Goal: Task Accomplishment & Management: Manage account settings

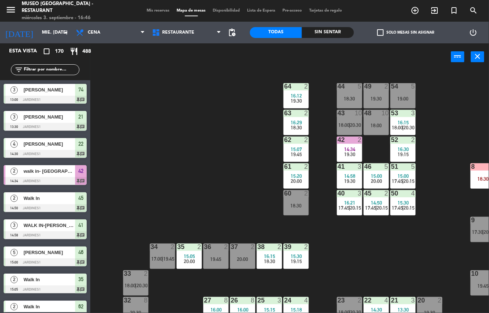
scroll to position [116, 0]
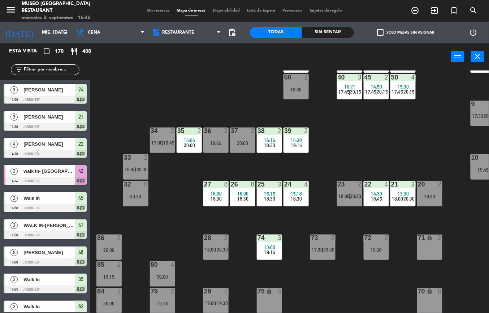
click at [395, 198] on span "18:00" at bounding box center [397, 199] width 11 height 6
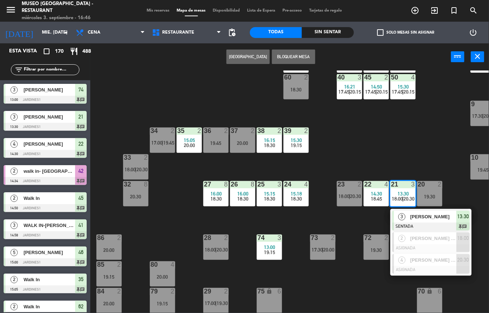
click at [364, 149] on div "44 5 18:30 49 2 19:30 54 5 19:00 64 2 16:12 19:30 48 10 18:00 53 3 16:15 18:00 …" at bounding box center [292, 191] width 394 height 243
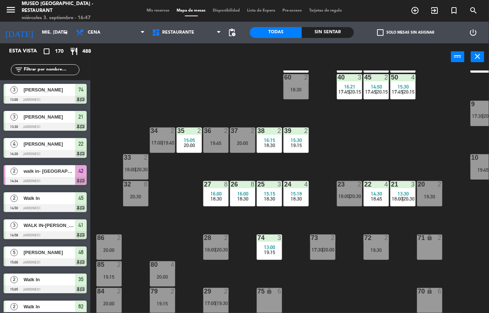
click at [367, 142] on div "44 5 18:30 49 2 19:30 54 5 19:00 64 2 16:12 19:30 48 10 18:00 53 3 16:15 18:00 …" at bounding box center [292, 191] width 394 height 243
click at [44, 31] on input "mié. [DATE]" at bounding box center [68, 32] width 61 height 12
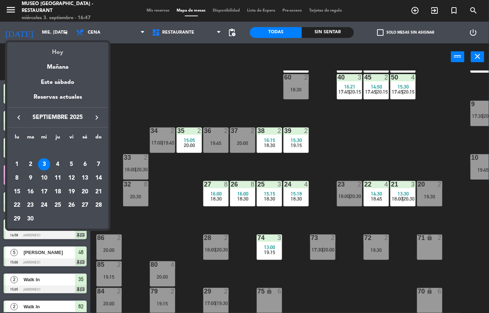
click at [55, 52] on div "Hoy" at bounding box center [57, 49] width 101 height 15
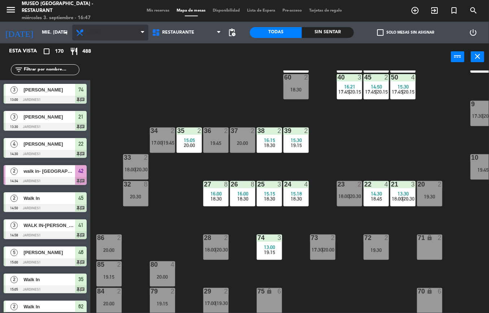
click at [106, 39] on span "Cena" at bounding box center [110, 33] width 76 height 16
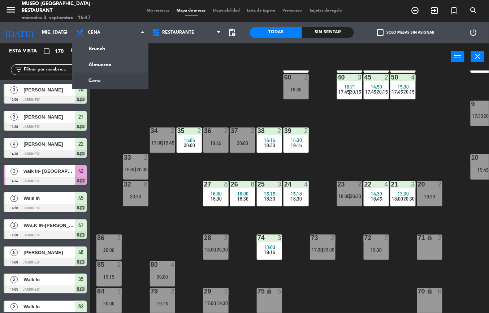
click at [115, 85] on ng-component "menu [GEOGRAPHIC_DATA] - Restaurant miércoles 3. septiembre - 16:47 Mis reserva…" at bounding box center [244, 156] width 489 height 313
click at [224, 82] on div "44 5 18:30 49 2 19:30 54 5 19:00 64 2 16:12 19:30 48 10 18:00 53 3 16:15 18:00 …" at bounding box center [292, 191] width 394 height 243
click at [40, 69] on input "text" at bounding box center [51, 70] width 56 height 8
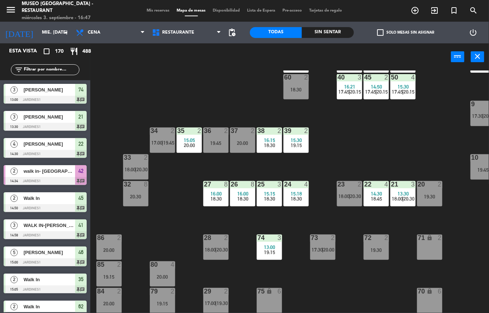
click at [44, 68] on input "text" at bounding box center [51, 70] width 56 height 8
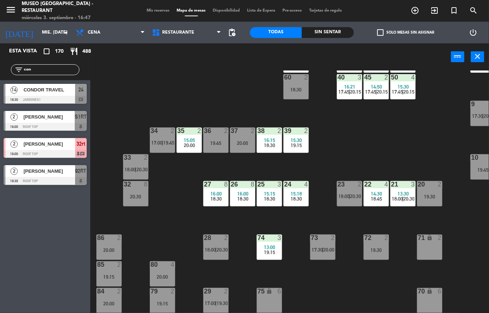
type input "con"
click at [172, 67] on div "power_input close" at bounding box center [270, 56] width 361 height 27
click at [41, 91] on span "CONDOR TRAVEL" at bounding box center [49, 90] width 52 height 8
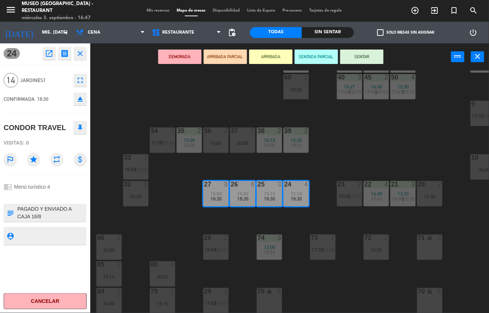
click at [48, 54] on icon "open_in_new" at bounding box center [49, 53] width 9 height 9
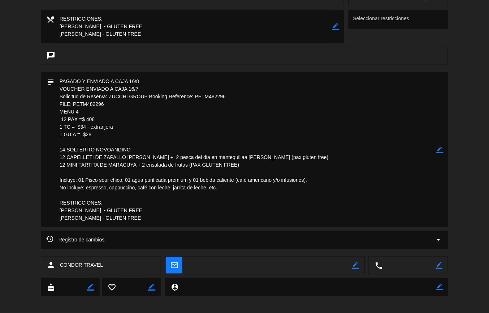
scroll to position [0, 0]
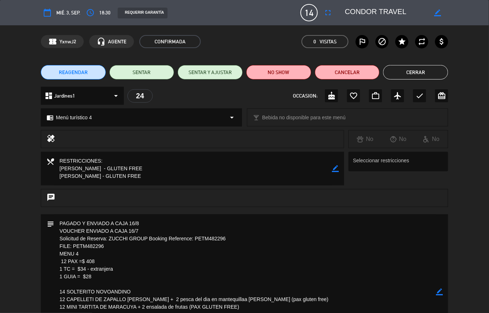
click at [430, 68] on button "Cerrar" at bounding box center [416, 72] width 65 height 14
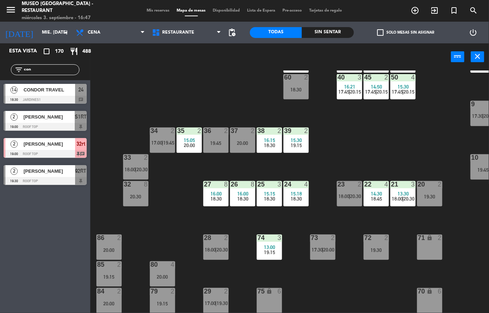
click at [362, 148] on div "44 5 18:30 49 2 19:30 54 5 19:00 64 2 16:12 19:30 48 10 18:00 53 3 16:15 18:00 …" at bounding box center [292, 191] width 394 height 243
click at [293, 195] on span "15:18" at bounding box center [296, 194] width 11 height 6
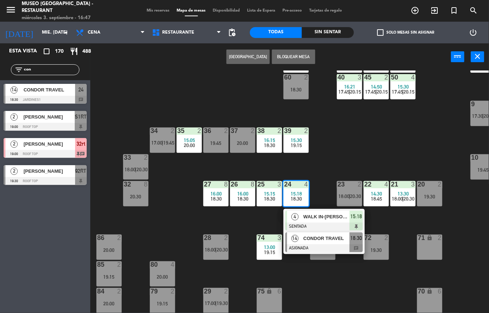
click at [322, 242] on div "CONDOR TRAVEL" at bounding box center [326, 238] width 47 height 12
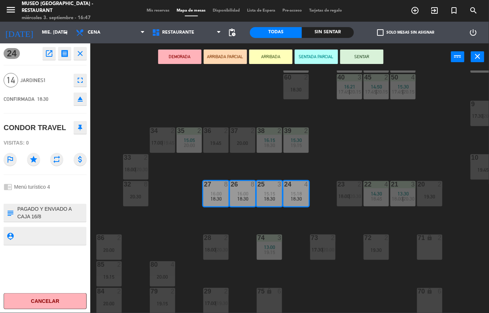
click at [45, 51] on icon "open_in_new" at bounding box center [49, 53] width 9 height 9
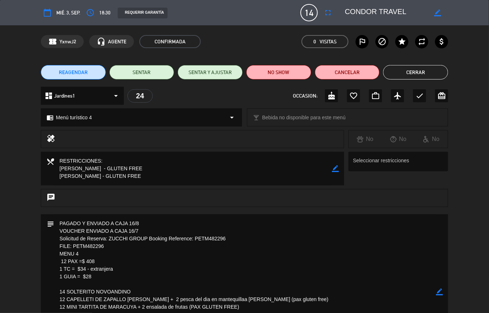
click at [422, 65] on button "Cerrar" at bounding box center [416, 72] width 65 height 14
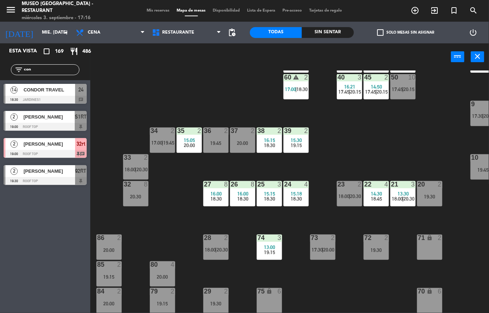
scroll to position [16, 0]
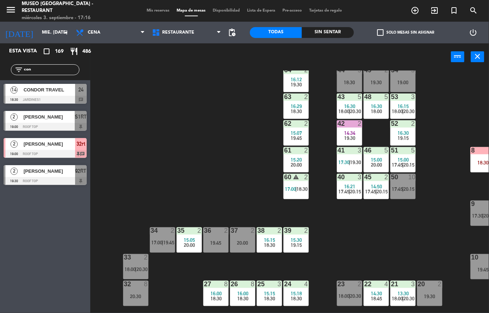
click at [346, 134] on span "14:34" at bounding box center [350, 133] width 11 height 6
click at [393, 228] on div "44 5 18:30 49 2 19:30 54 5 19:00 64 2 16:12 19:30 48 5 16:30 18:00 53 3 16:15 1…" at bounding box center [292, 191] width 394 height 243
click at [348, 158] on div "41 3 17:30 | 19:30" at bounding box center [349, 159] width 25 height 25
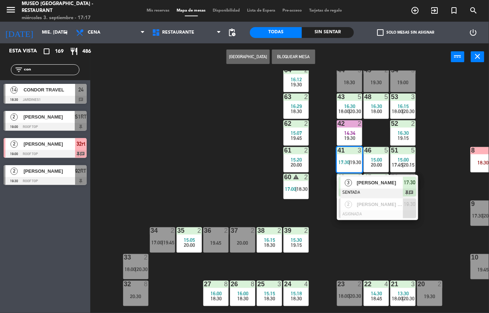
click at [265, 177] on div "44 5 18:30 49 2 19:30 54 5 19:00 64 2 16:12 19:30 48 5 16:30 18:00 53 3 16:15 1…" at bounding box center [292, 191] width 394 height 243
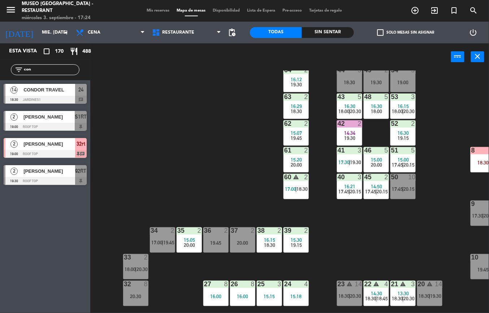
click at [380, 235] on div "44 5 18:30 49 2 19:30 54 5 19:00 64 2 16:12 19:30 48 5 16:30 18:00 53 3 16:15 1…" at bounding box center [292, 191] width 394 height 243
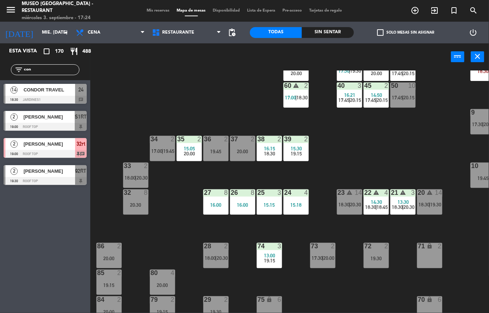
scroll to position [114, 0]
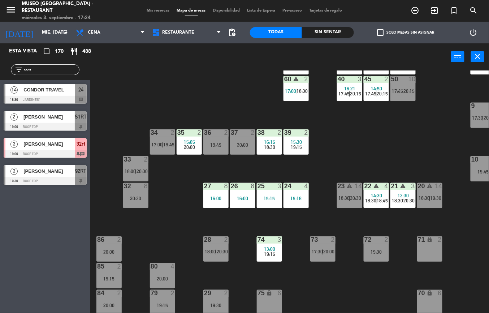
click at [396, 198] on span "18:30" at bounding box center [397, 201] width 11 height 6
click at [411, 208] on div "21 warning 3 13:30 18:30 | 20:30" at bounding box center [403, 195] width 25 height 25
click at [399, 152] on div "44 5 18:30 49 2 19:30 54 5 19:00 64 2 16:12 19:30 48 5 16:30 18:00 53 3 16:15 1…" at bounding box center [292, 191] width 394 height 243
click at [413, 201] on span "20:30" at bounding box center [409, 201] width 11 height 6
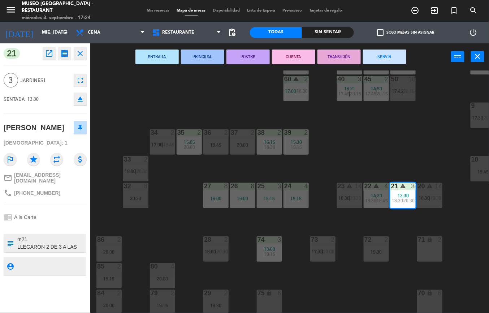
click at [392, 52] on button "SERVIR" at bounding box center [384, 57] width 43 height 14
click at [411, 140] on div "44 5 18:30 49 2 19:30 54 5 19:00 64 2 16:12 19:30 48 5 16:30 18:00 53 3 16:15 1…" at bounding box center [292, 191] width 394 height 243
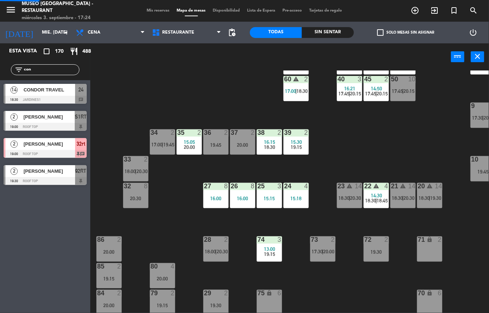
click at [372, 198] on span "18:30" at bounding box center [370, 201] width 11 height 6
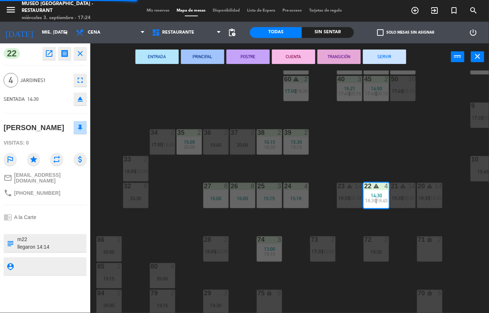
click at [391, 54] on button "SERVIR" at bounding box center [384, 57] width 43 height 14
click at [414, 143] on div "44 5 18:30 49 2 19:30 54 5 19:00 64 2 16:12 19:30 48 5 16:30 18:00 53 3 16:15 1…" at bounding box center [292, 191] width 394 height 243
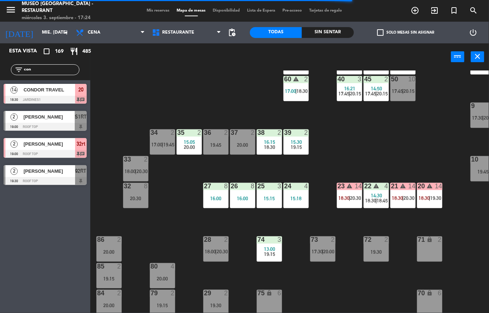
click at [296, 146] on span "19:15" at bounding box center [296, 147] width 11 height 6
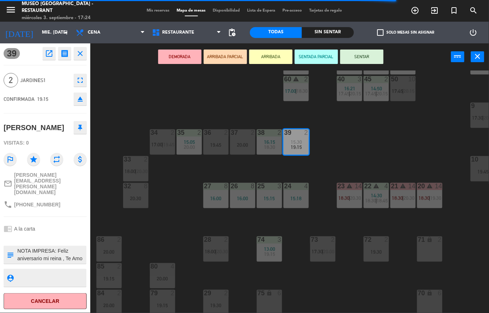
click at [373, 57] on button "SENTAR" at bounding box center [362, 57] width 43 height 14
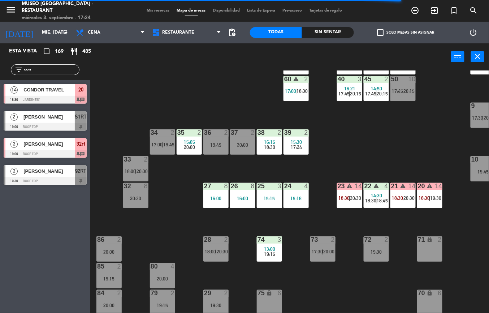
click at [191, 142] on span "15:05" at bounding box center [189, 142] width 11 height 6
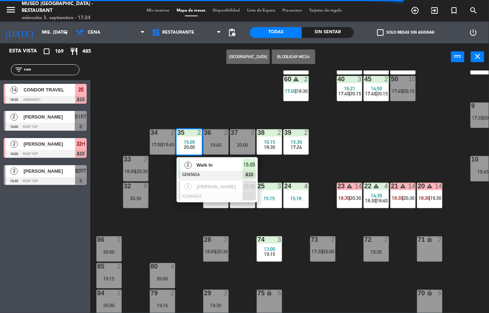
click at [224, 158] on div "2 Walk In SENTADA 15:05 chat" at bounding box center [217, 168] width 81 height 23
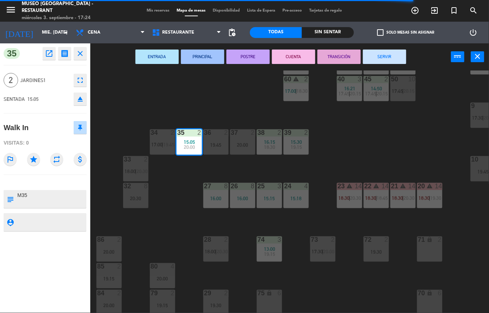
click at [391, 52] on button "SERVIR" at bounding box center [384, 57] width 43 height 14
click at [386, 150] on div "44 5 18:30 49 2 19:30 54 5 19:00 64 2 16:12 19:30 48 5 16:30 18:00 53 3 16:15 1…" at bounding box center [292, 191] width 394 height 243
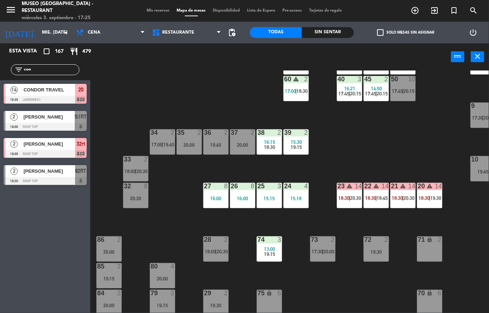
click at [375, 127] on div "44 5 18:30 49 2 19:30 54 5 19:00 64 2 16:12 19:30 48 5 16:30 18:00 53 3 16:15 1…" at bounding box center [292, 191] width 394 height 243
click at [220, 188] on div at bounding box center [216, 186] width 12 height 7
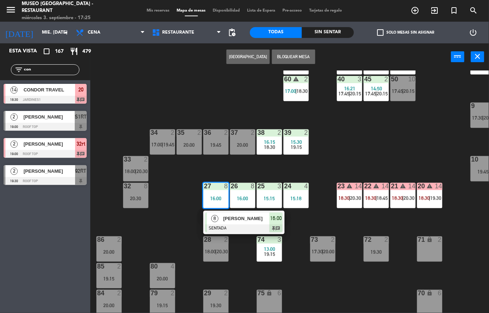
click at [260, 223] on div "[PERSON_NAME]" at bounding box center [246, 219] width 47 height 12
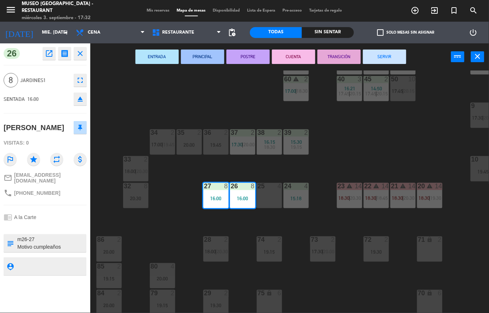
click at [334, 279] on div "44 5 18:30 49 2 19:30 54 5 19:00 64 2 16:12 19:30 48 5 16:30 18:00 53 3 16:15 1…" at bounding box center [292, 191] width 394 height 243
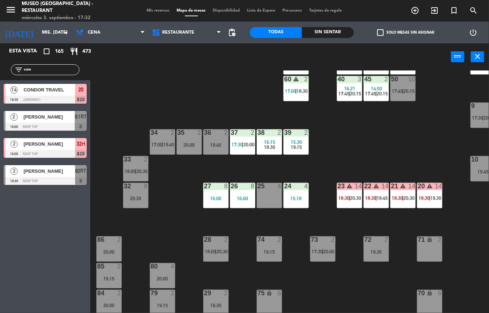
click at [402, 197] on span "18:30" at bounding box center [397, 198] width 11 height 6
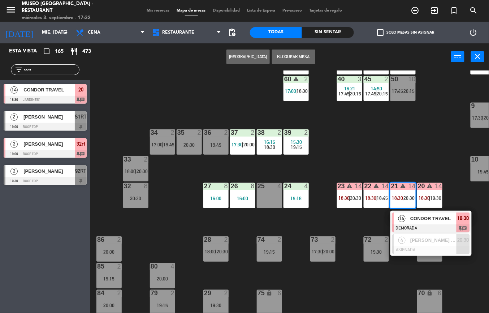
click at [431, 222] on span "CONDOR TRAVEL" at bounding box center [434, 219] width 46 height 8
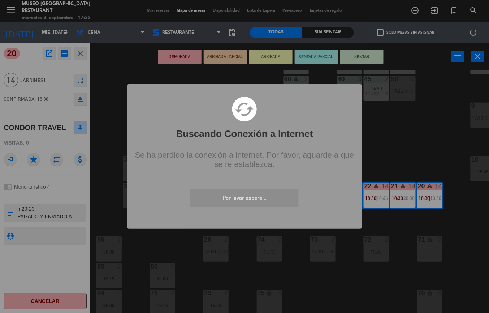
click at [45, 50] on div "? ! i Buscando Conexión a Internet × cached Se ha perdido la conexión a interne…" at bounding box center [244, 156] width 489 height 313
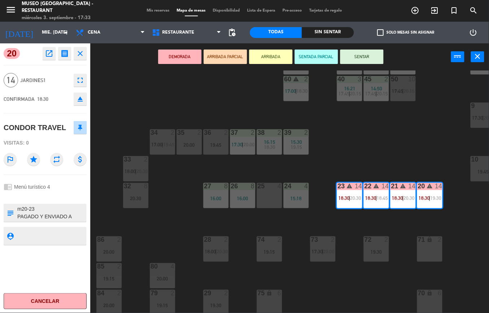
click at [50, 54] on icon "open_in_new" at bounding box center [49, 53] width 9 height 9
